Goal: Navigation & Orientation: Find specific page/section

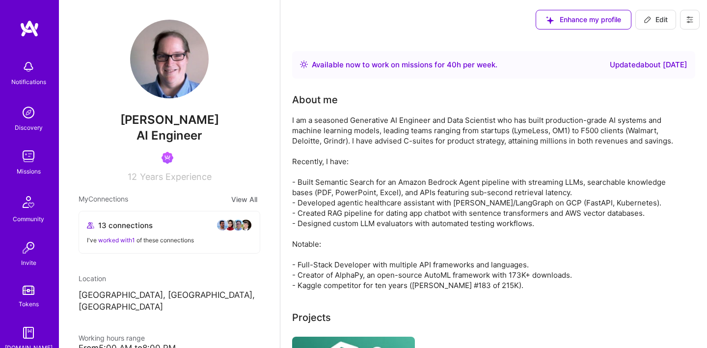
scroll to position [58, 0]
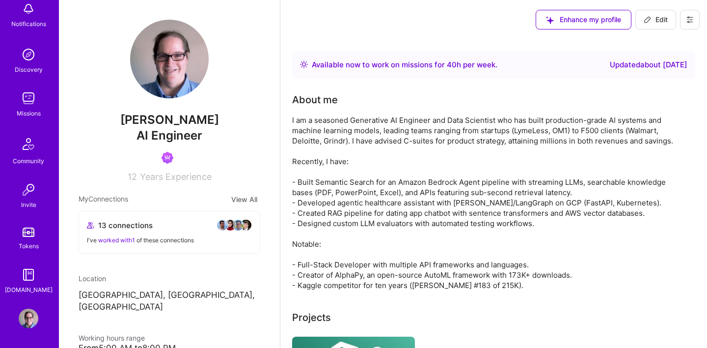
click at [28, 315] on img at bounding box center [29, 318] width 20 height 20
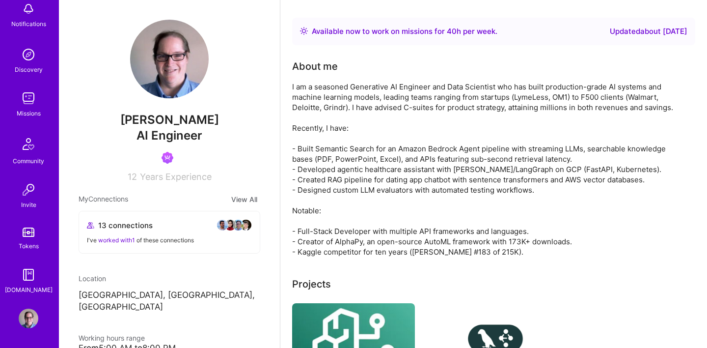
scroll to position [0, 0]
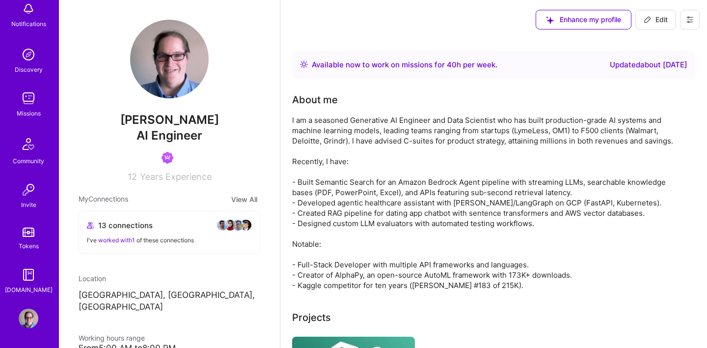
click at [30, 103] on img at bounding box center [29, 98] width 20 height 20
